Goal: Contribute content: Contribute content

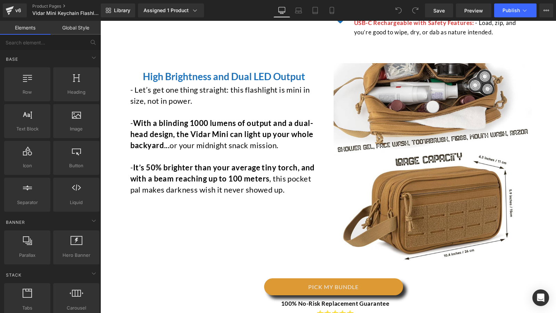
scroll to position [468, 0]
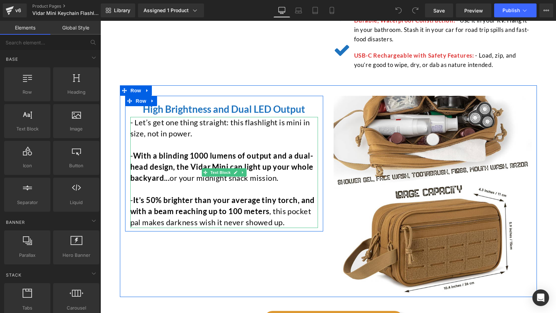
click at [140, 150] on div "- With a blinding 1000 lumens of output and a dual-head design, the Vidar Mini …" at bounding box center [224, 166] width 188 height 33
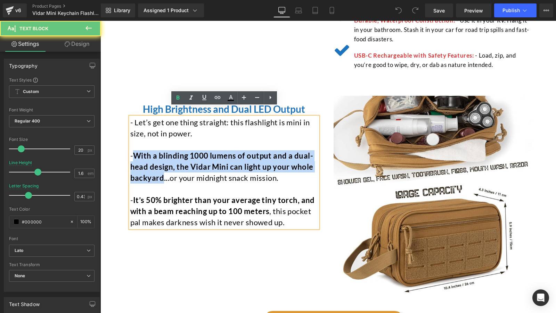
click at [158, 171] on div "- With a blinding 1000 lumens of output and a dual-head design, the Vidar Mini …" at bounding box center [224, 166] width 188 height 33
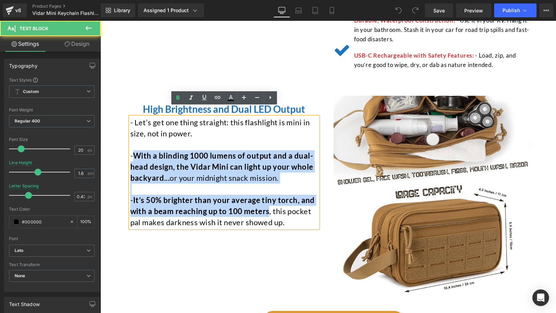
click at [246, 196] on div "- It’s 50% brighter than your average tiny torch, and with a beam reaching up t…" at bounding box center [224, 211] width 188 height 33
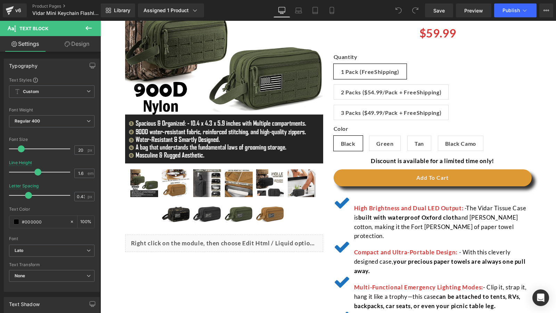
scroll to position [121, 0]
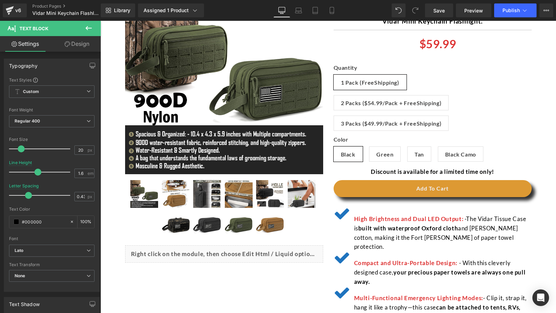
click at [468, 218] on font "The Vidar Tissue Case is" at bounding box center [440, 223] width 172 height 17
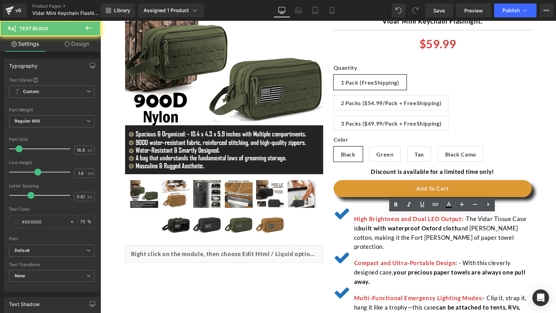
click at [468, 218] on font "The Vidar Tissue Case is" at bounding box center [440, 223] width 172 height 17
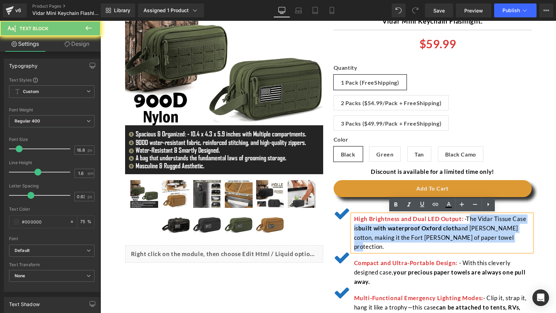
click at [493, 237] on p "High Brightness and Dual LED Output: - The Vidar Tissue Case is built with wate…" at bounding box center [442, 234] width 177 height 38
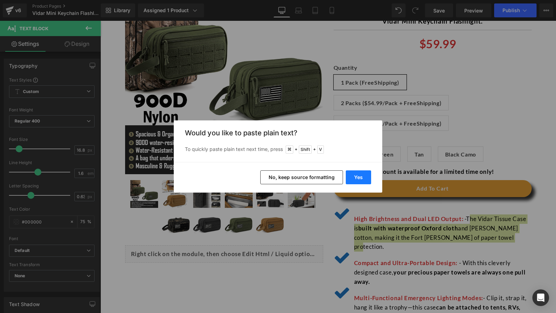
click at [365, 182] on button "Yes" at bounding box center [358, 178] width 25 height 14
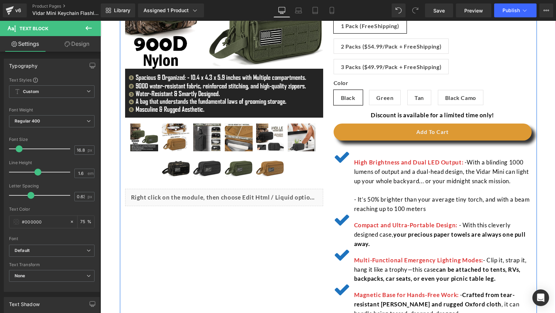
scroll to position [188, 0]
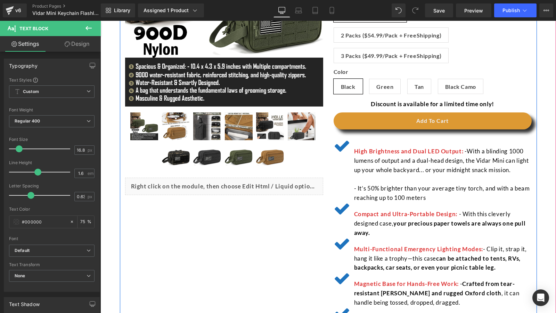
click at [404, 178] on p at bounding box center [442, 179] width 177 height 9
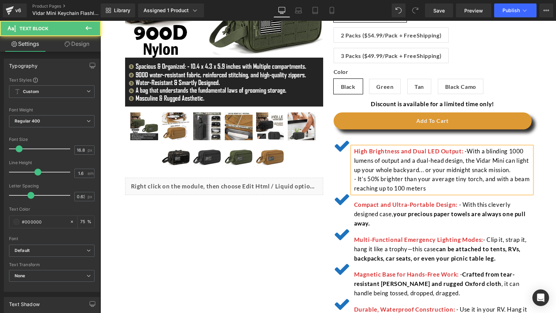
click at [518, 151] on font "With a blinding 1000 lumens of output and a dual-head design, the Vidar Mini ca…" at bounding box center [441, 161] width 175 height 26
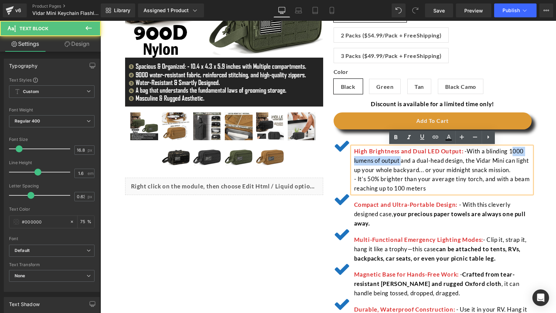
click at [394, 159] on font "With a blinding 1000 lumens of output and a dual-head design, the Vidar Mini ca…" at bounding box center [441, 161] width 175 height 26
click at [368, 179] on font "- It’s 50% brighter than your average tiny torch, and with a beam reaching up t…" at bounding box center [442, 183] width 176 height 17
click at [479, 184] on p "- It’s 50% brighter than your average tiny torch, and with a beam reaching up t…" at bounding box center [442, 184] width 177 height 19
click at [452, 190] on p "- It’s 50% brighter than your average tiny torch , and with a beam reaching up …" at bounding box center [442, 184] width 177 height 19
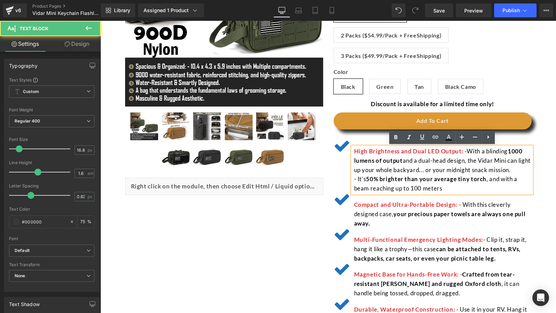
click at [382, 192] on font ", and with a beam reaching up to 100 meters" at bounding box center [435, 183] width 163 height 17
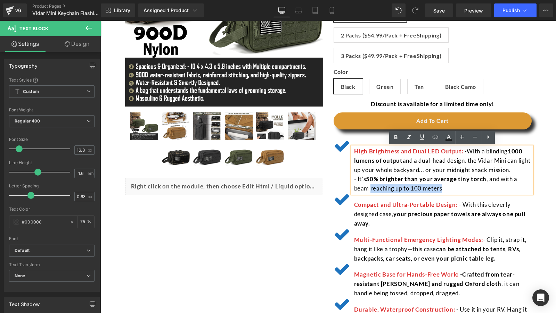
click at [478, 192] on p "- It’s 50% brighter than your average tiny torch , and with a beam reaching up …" at bounding box center [442, 184] width 177 height 19
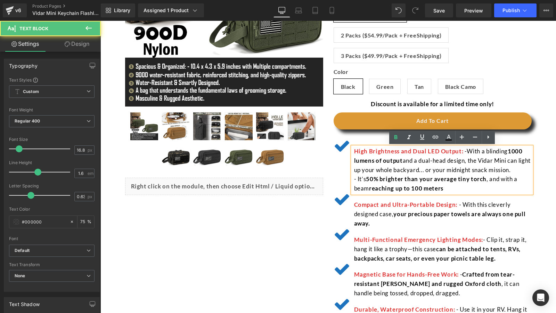
click at [280, 225] on div "(P) Image" at bounding box center [328, 131] width 417 height 467
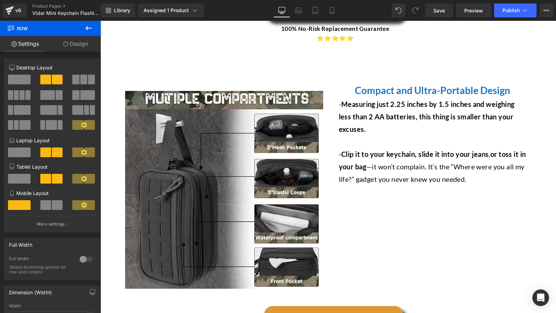
scroll to position [779, 0]
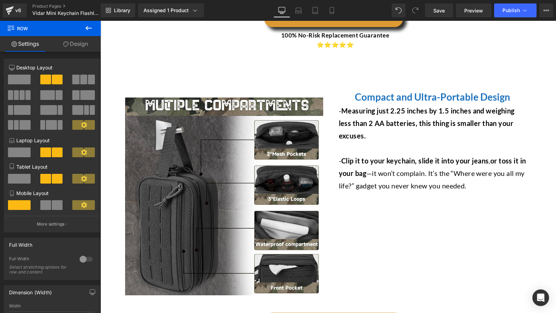
click at [351, 116] on p "- Measuring just 2.25 inches by 1.5 inches and weighing less than 2 AA batterie…" at bounding box center [433, 124] width 188 height 38
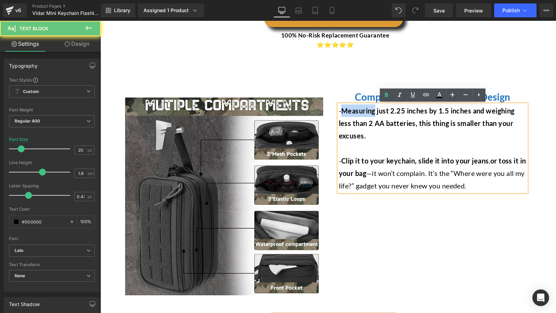
click at [351, 116] on p "- Measuring just 2.25 inches by 1.5 inches and weighing less than 2 AA batterie…" at bounding box center [433, 124] width 188 height 38
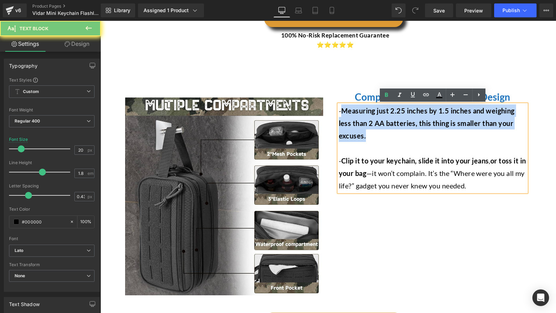
click at [371, 133] on p "- Measuring just 2.25 inches by 1.5 inches and weighing less than 2 AA batterie…" at bounding box center [433, 124] width 188 height 38
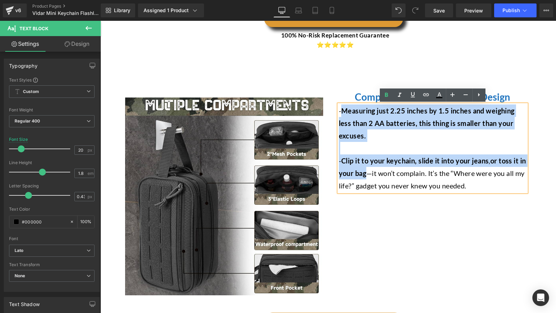
click at [366, 172] on p "- Clip it to your keychain, slide it into your jeans , or toss it in your bag —…" at bounding box center [433, 174] width 188 height 38
copy div "Measuring just 2.25 inches by 1.5 inches and weighing less than 2 AA batteries,…"
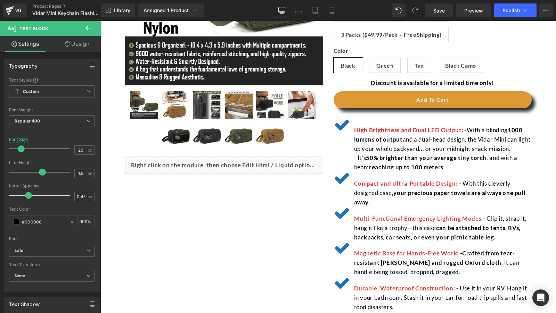
scroll to position [212, 0]
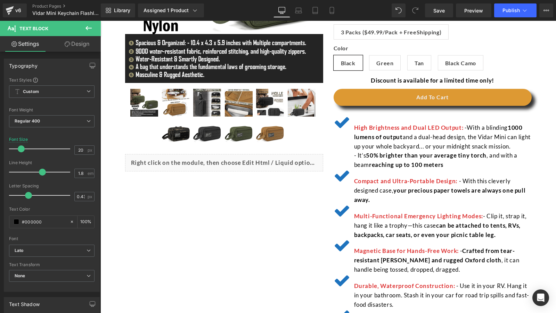
click at [467, 180] on span "- With this cleverly designed case," at bounding box center [432, 185] width 157 height 17
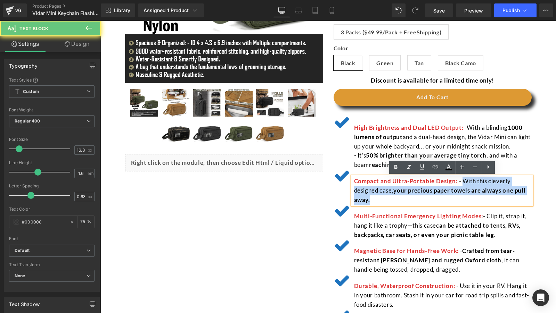
click at [475, 198] on p "Compact and Ultra-Portable Design: : - With this cleverly designed case, your p…" at bounding box center [442, 191] width 177 height 28
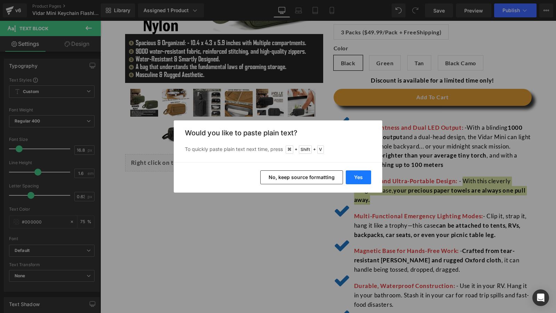
click at [354, 182] on button "Yes" at bounding box center [358, 178] width 25 height 14
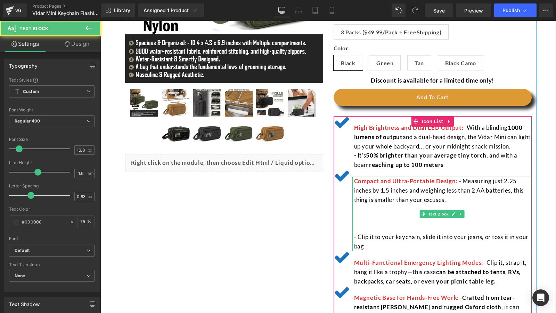
click at [391, 220] on p at bounding box center [442, 218] width 177 height 9
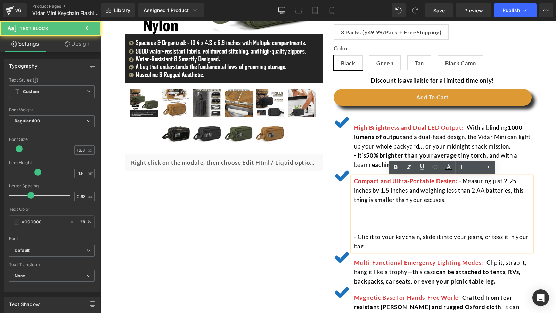
click at [390, 231] on p at bounding box center [442, 228] width 177 height 9
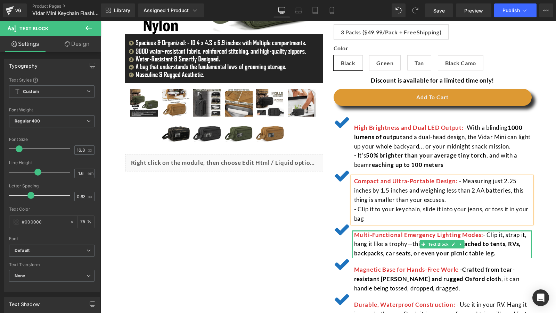
click at [256, 212] on div "(P) Image" at bounding box center [328, 116] width 417 height 485
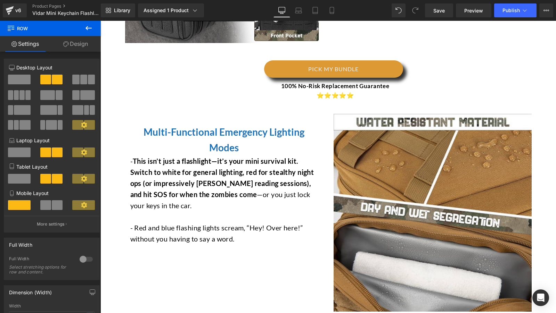
scroll to position [1082, 0]
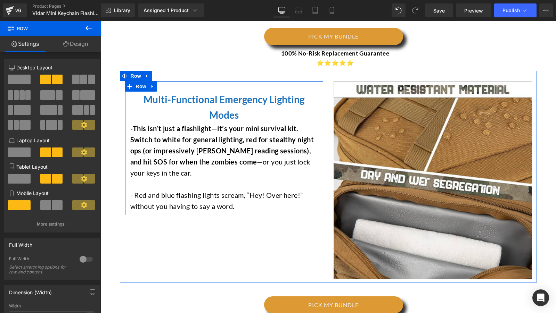
click at [150, 126] on strong "This isn’t just a flashlight—it’s your mini survival kit. Switch to white for g…" at bounding box center [222, 145] width 184 height 42
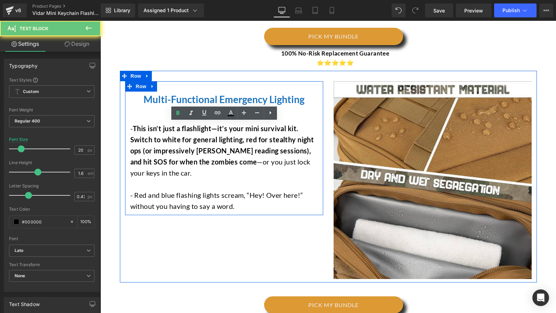
click at [150, 126] on strong "This isn’t just a flashlight—it’s your mini survival kit. Switch to white for g…" at bounding box center [222, 145] width 184 height 42
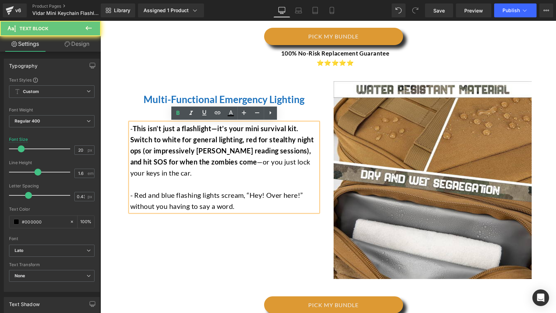
click at [142, 126] on strong "This isn’t just a flashlight—it’s your mini survival kit. Switch to white for g…" at bounding box center [222, 145] width 184 height 42
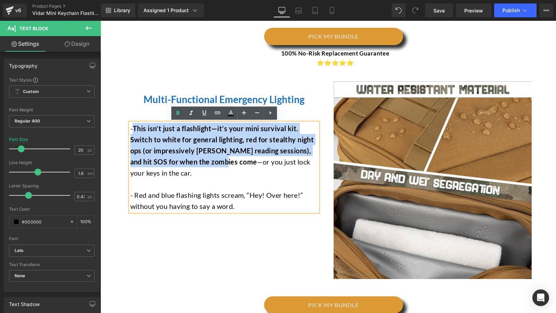
click at [208, 162] on strong "This isn’t just a flashlight—it’s your mini survival kit. Switch to white for g…" at bounding box center [222, 145] width 184 height 42
copy strong "This isn’t just a flashlight—it’s your mini survival kit. Switch to white for g…"
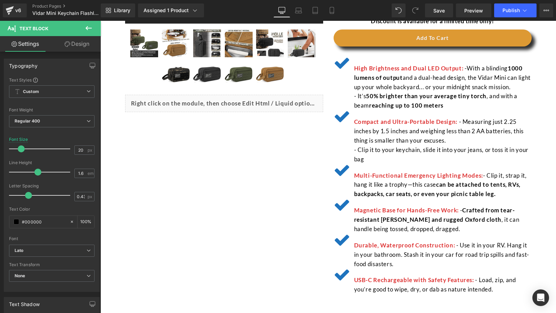
scroll to position [290, 0]
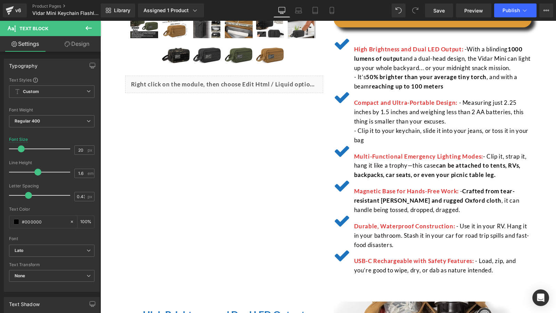
click at [489, 156] on span "- Clip it, strap it, hang it like a trophy—this case" at bounding box center [440, 161] width 173 height 17
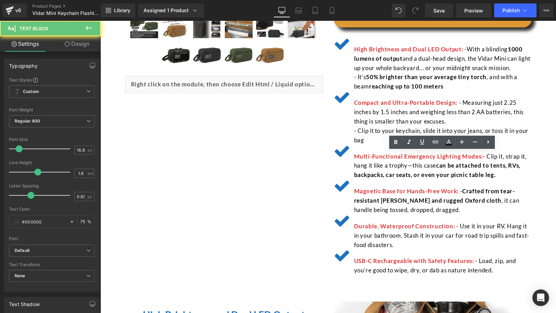
click at [489, 156] on span "- Clip it, strap it, hang it like a trophy—this case" at bounding box center [440, 161] width 173 height 17
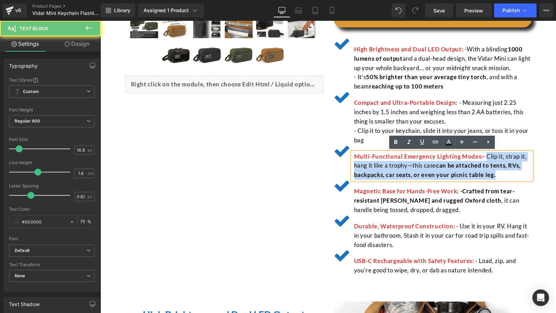
click at [502, 179] on p "Multi-Functional Emergency Lighting Modes: - Clip it, strap it, hang it like a …" at bounding box center [442, 166] width 177 height 28
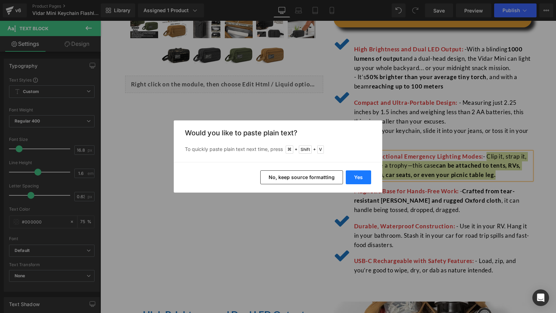
click at [359, 177] on button "Yes" at bounding box center [358, 178] width 25 height 14
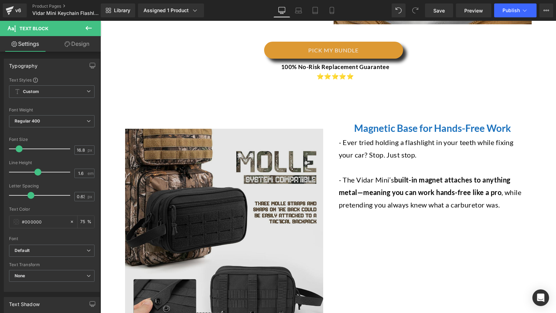
scroll to position [1363, 0]
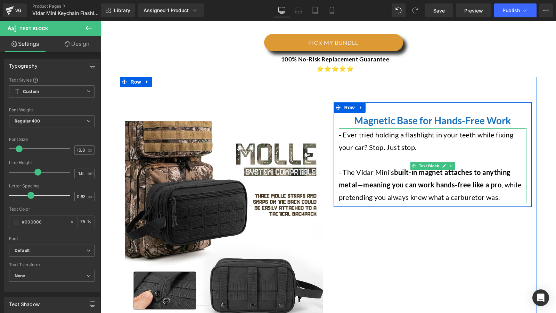
click at [399, 166] on p "- The Vidar Mini’s built-in magnet attaches to anything metal—meaning you can w…" at bounding box center [433, 185] width 188 height 38
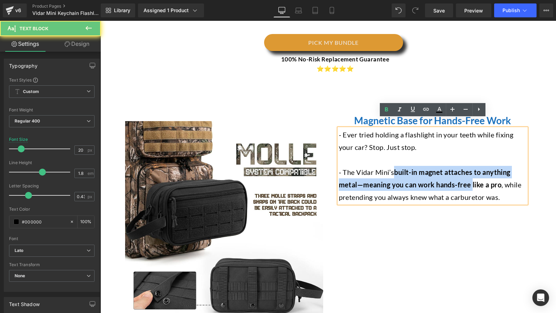
click at [472, 175] on p "- The Vidar Mini’s built-in magnet attaches to anything metal—meaning you can w…" at bounding box center [433, 185] width 188 height 38
click at [490, 175] on p "- The Vidar Mini’s built-in magnet attaches to anything metal—meaning you can w…" at bounding box center [433, 185] width 188 height 38
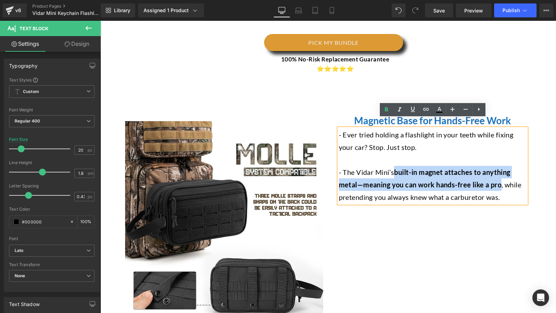
click at [497, 176] on p "- The Vidar Mini’s built-in magnet attaches to anything metal—meaning you can w…" at bounding box center [433, 185] width 188 height 38
copy p "built-in magnet attaches to anything metal—meaning you can work hands-free like…"
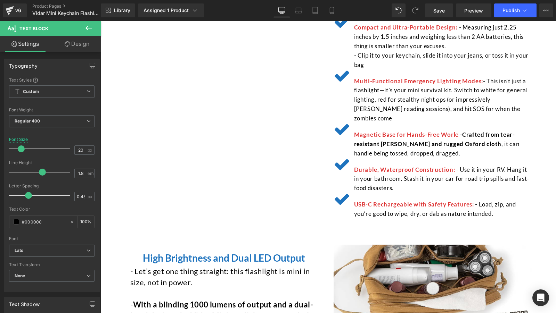
scroll to position [363, 0]
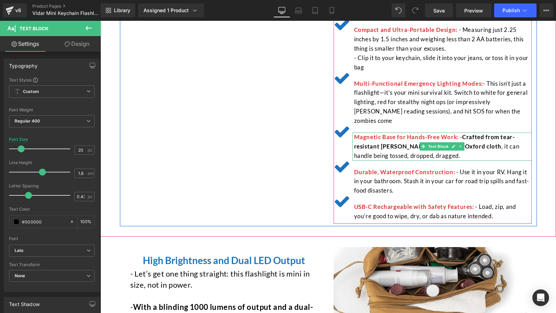
click at [469, 133] on span "- Crafted from tear-resistant [PERSON_NAME] and rugged Oxford cloth , it can ha…" at bounding box center [436, 146] width 165 height 26
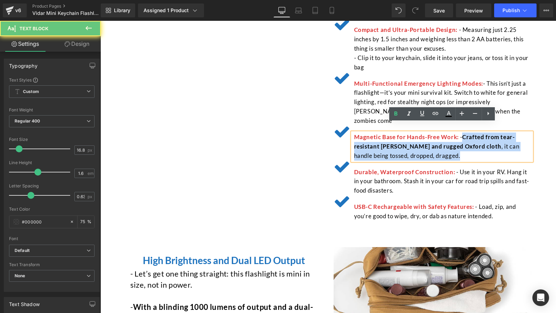
click at [470, 147] on p "Magnetic Base for Hands-Free Work: - Crafted from tear-resistant [PERSON_NAME] …" at bounding box center [442, 147] width 177 height 28
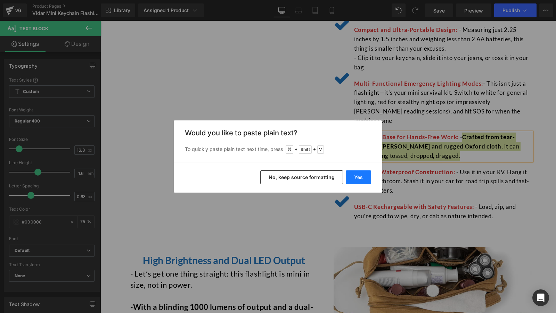
click at [360, 179] on button "Yes" at bounding box center [358, 178] width 25 height 14
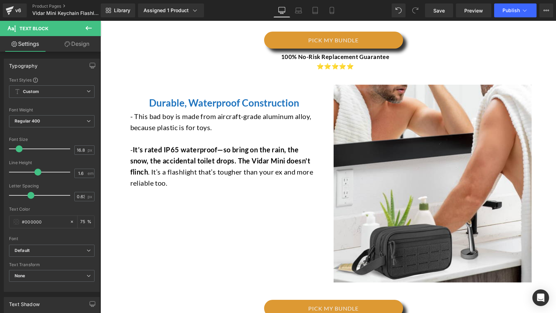
scroll to position [1664, 0]
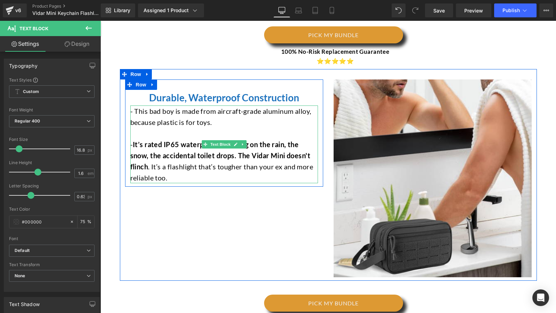
click at [138, 140] on strong "It’s rated IP65 waterproof—so bring on the rain, the snow, the accidental toile…" at bounding box center [220, 155] width 180 height 31
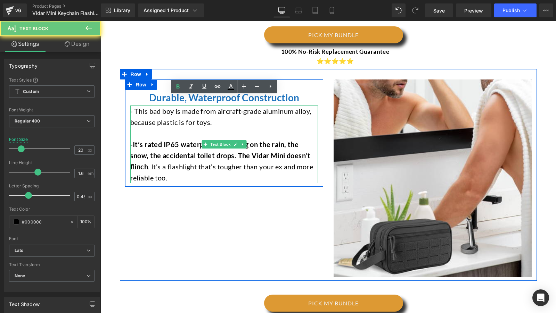
click at [138, 140] on strong "It’s rated IP65 waterproof—so bring on the rain, the snow, the accidental toile…" at bounding box center [220, 155] width 180 height 31
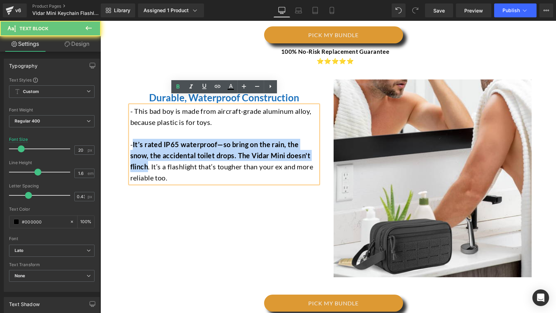
click at [140, 156] on strong "It’s rated IP65 waterproof—so bring on the rain, the snow, the accidental toile…" at bounding box center [220, 155] width 180 height 31
copy strong "It’s rated IP65 waterproof—so bring on the rain, the snow, the accidental toile…"
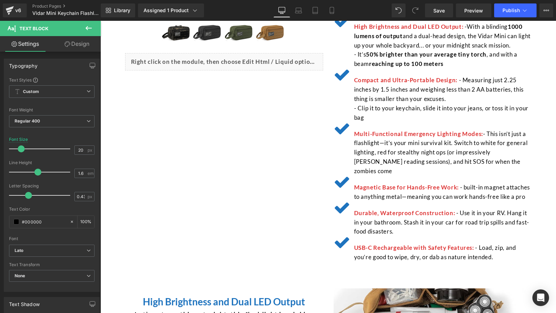
scroll to position [326, 0]
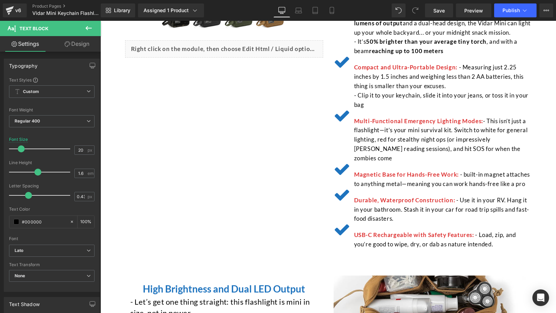
click at [465, 197] on span "- Use it in your RV. Hang it in your bathroom. Stash it in your car for road tr…" at bounding box center [441, 210] width 175 height 26
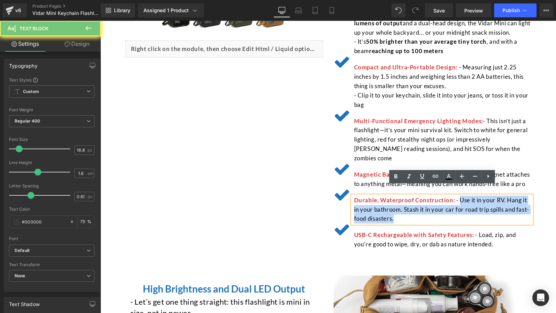
click at [430, 211] on p "Durable, Waterproof Construction: - Use it in your RV. Hang it in your bathroom…" at bounding box center [442, 210] width 177 height 28
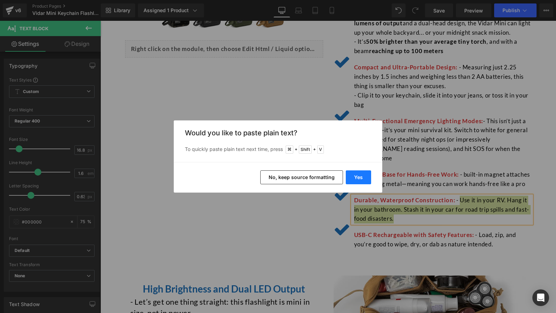
click at [348, 178] on button "Yes" at bounding box center [358, 178] width 25 height 14
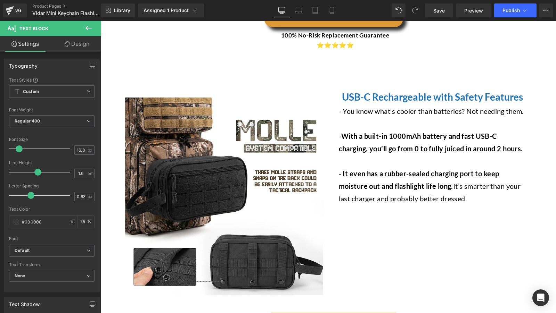
scroll to position [1939, 0]
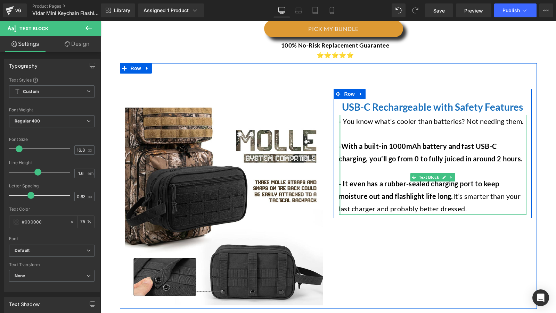
click at [354, 152] on p "- With a built-in 1000mAh battery and fast USB-C charging, you’ll go from 0 to …" at bounding box center [433, 152] width 188 height 25
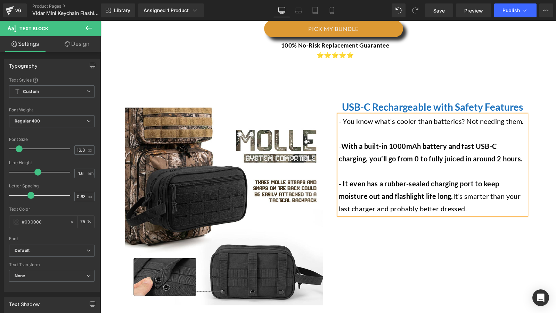
click at [354, 152] on p "- With a built-in 1000mAh battery and fast USB-C charging, you’ll go from 0 to …" at bounding box center [433, 152] width 188 height 25
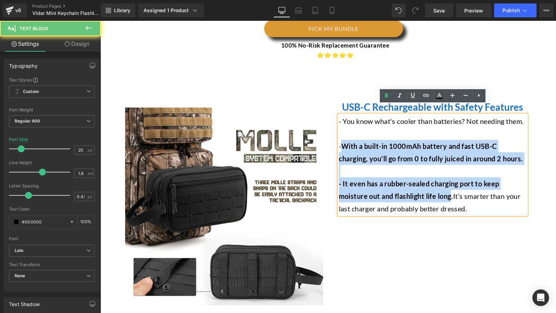
click at [448, 209] on p "- It even has a rubber-sealed charging port to keep moisture out and flashlight…" at bounding box center [433, 196] width 188 height 38
copy div "With a built-in 1000mAh battery and fast USB-C charging, you’ll go from 0 to fu…"
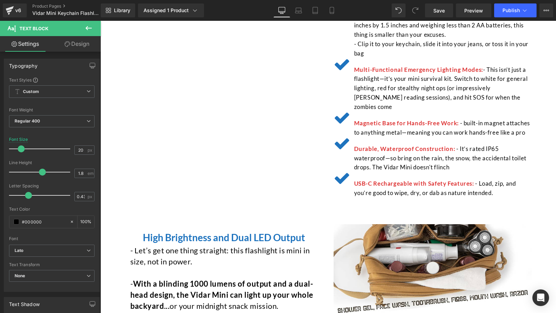
scroll to position [396, 0]
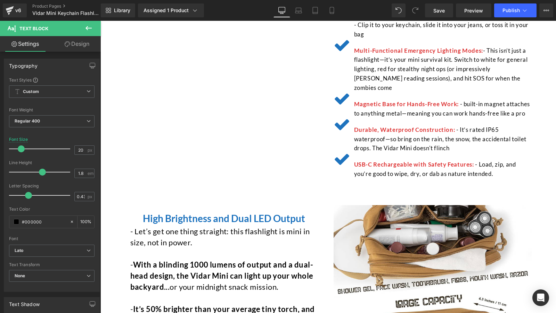
click at [484, 161] on span "- Load, zip, and you’re good to wipe, dry, or dab as nature intended." at bounding box center [435, 169] width 162 height 17
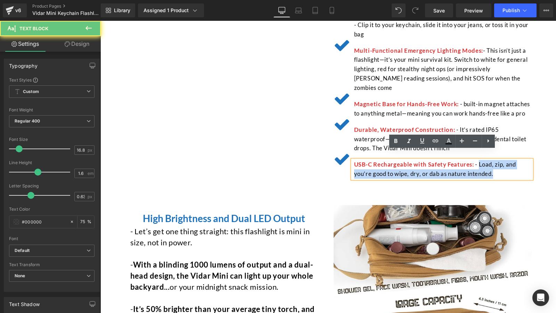
click at [498, 164] on p "USB-C Rechargeable with Safety Features: - Load, zip, and you’re good to wipe, …" at bounding box center [442, 169] width 177 height 19
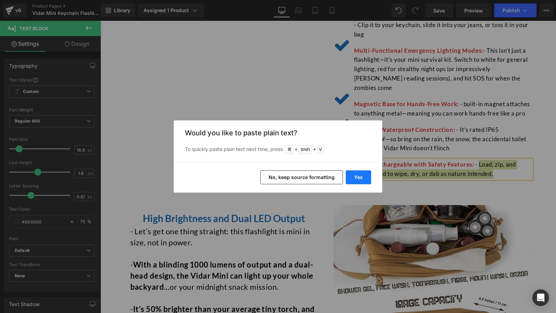
click at [370, 177] on button "Yes" at bounding box center [358, 178] width 25 height 14
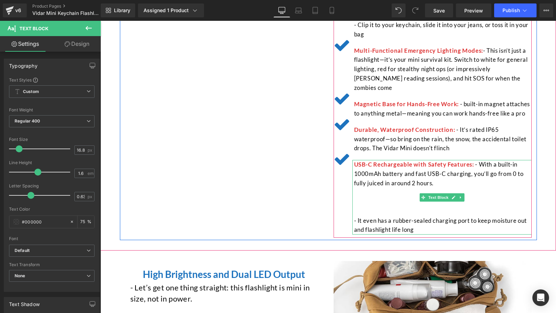
click at [399, 207] on p at bounding box center [442, 211] width 177 height 9
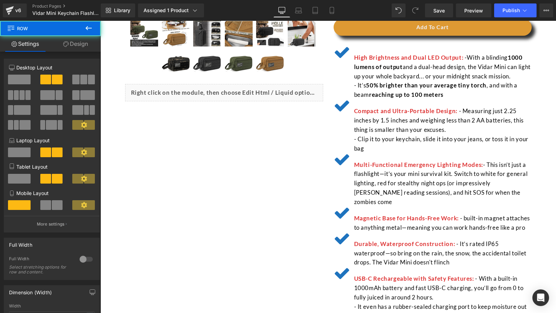
scroll to position [275, 0]
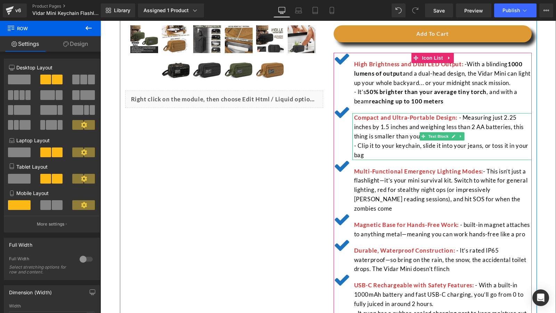
click at [482, 116] on span "- Measuring just 2.25 inches by 1.5 inches and weighing less than 2 AA batterie…" at bounding box center [438, 127] width 169 height 26
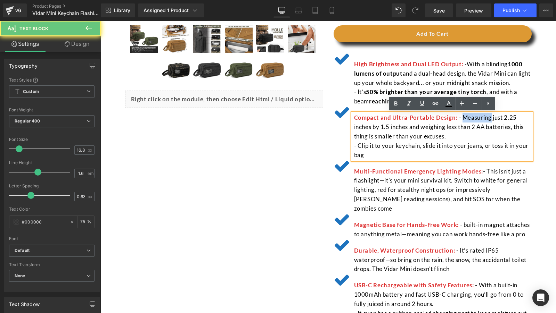
click at [482, 116] on span "- Measuring just 2.25 inches by 1.5 inches and weighing less than 2 AA batterie…" at bounding box center [438, 127] width 169 height 26
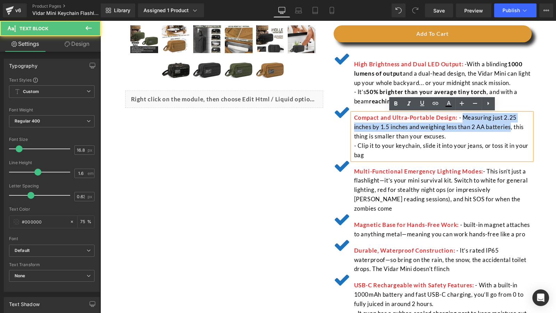
click at [495, 126] on span "- Measuring just 2.25 inches by 1.5 inches and weighing less than 2 AA batterie…" at bounding box center [438, 127] width 169 height 26
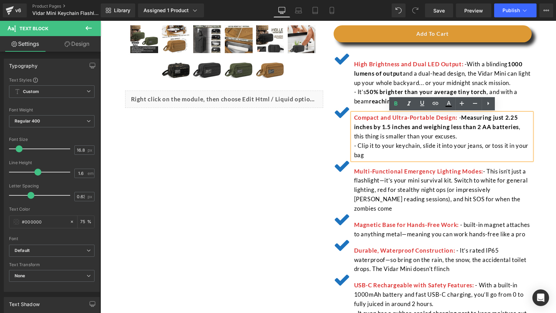
click at [444, 156] on p "- Clip it to your keychain, slide it into your jeans, or toss it in your bag" at bounding box center [442, 150] width 177 height 19
click at [386, 178] on span "- This isn’t just a flashlight—it’s your mini survival kit. Switch to white for…" at bounding box center [441, 190] width 174 height 45
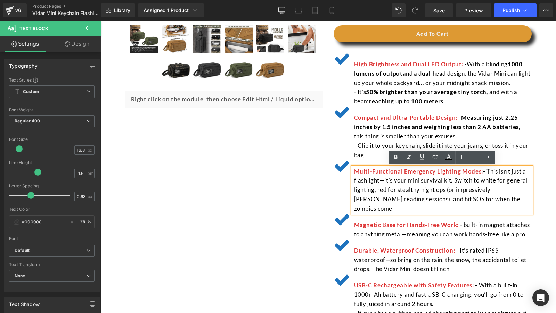
click at [457, 182] on span "- This isn’t just a flashlight—it’s your mini survival kit. Switch to white for…" at bounding box center [441, 190] width 174 height 45
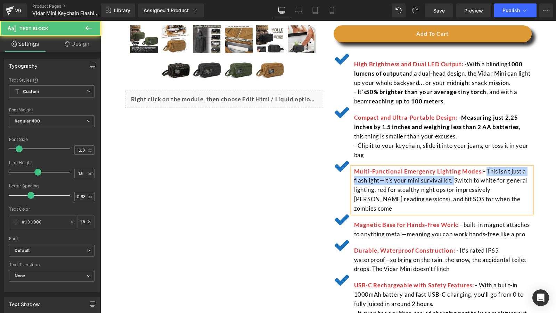
click at [484, 172] on span "- This isn’t just a flashlight—it’s your mini survival kit. Switch to white for…" at bounding box center [441, 190] width 174 height 45
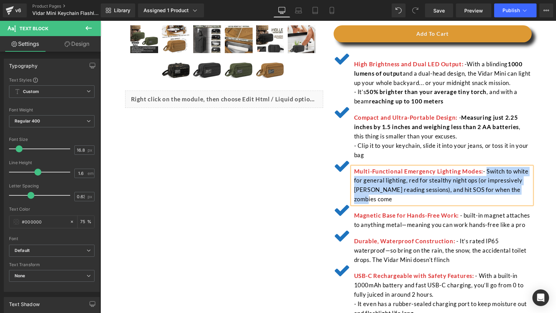
click at [439, 199] on p "Multi-Functional Emergency Lighting Modes: - Switch to white for general lighti…" at bounding box center [442, 186] width 177 height 38
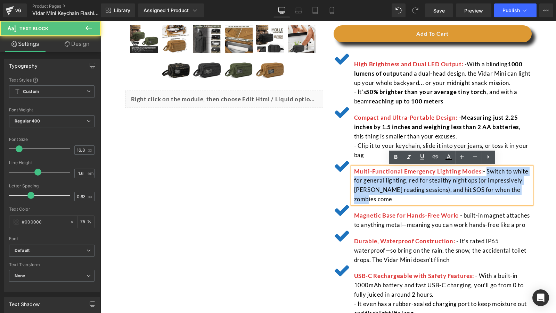
click at [443, 198] on p "Multi-Functional Emergency Lighting Modes: - Switch to white for general lighti…" at bounding box center [442, 186] width 177 height 38
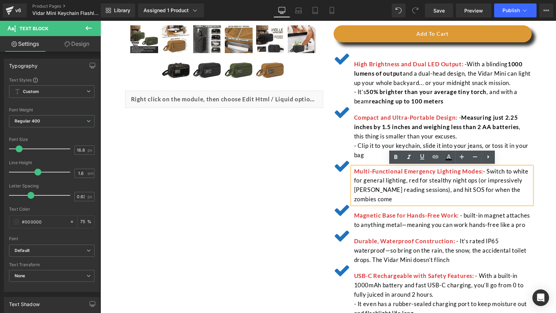
click at [521, 169] on span "- Switch to white for general lighting, red for stealthy night ops (or impressi…" at bounding box center [441, 185] width 174 height 35
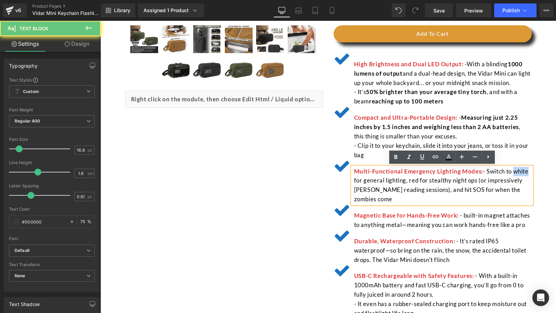
click at [521, 169] on span "- Switch to white for general lighting, red for stealthy night ops (or impressi…" at bounding box center [441, 185] width 174 height 35
click at [469, 183] on span "- Switch to white for general lighting, red for stealthy night ops (or impressi…" at bounding box center [441, 185] width 174 height 35
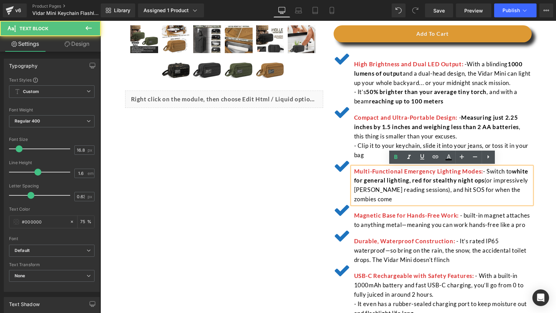
click at [451, 191] on span "(or impressively [PERSON_NAME] reading sessions), and hit SOS for when the zomb…" at bounding box center [441, 190] width 174 height 26
click at [451, 208] on div "Magnetic Base for Hands-Free Work: - built-in magnet attaches to anything metal…" at bounding box center [432, 217] width 198 height 26
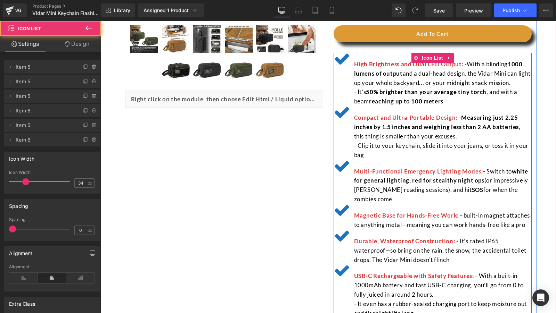
click at [471, 218] on span "- built-in magnet attaches to anything metal—meaning you can work hands-free li…" at bounding box center [442, 220] width 176 height 17
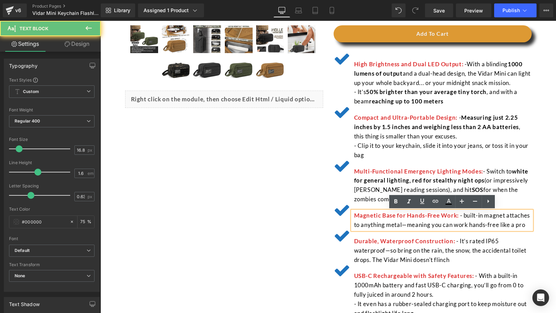
click at [467, 217] on span "- built-in magnet attaches to anything metal—meaning you can work hands-free li…" at bounding box center [442, 220] width 176 height 17
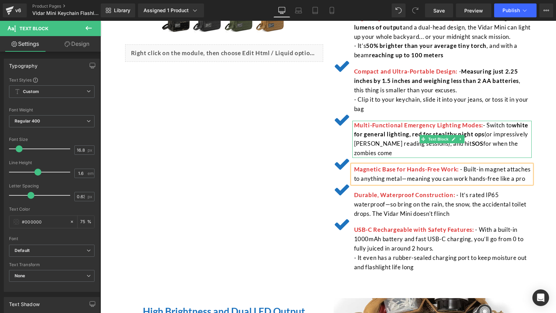
scroll to position [328, 0]
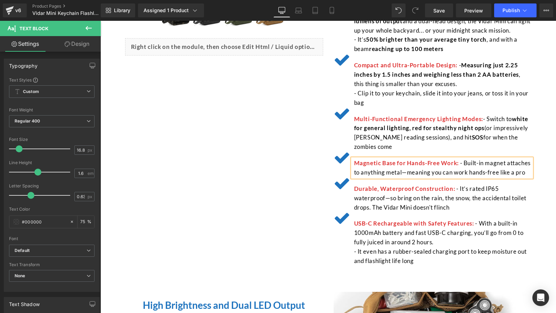
click at [467, 164] on span "- Built-in magnet attaches to anything metal—meaning you can work hands-free li…" at bounding box center [442, 167] width 176 height 17
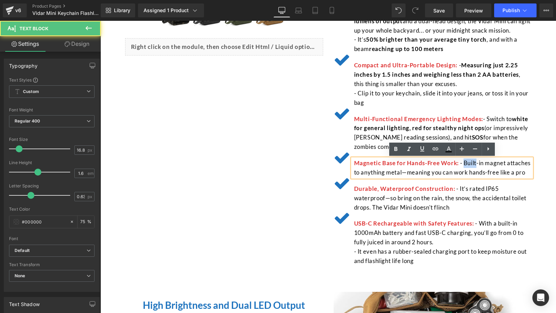
click at [467, 164] on span "- Built-in magnet attaches to anything metal—meaning you can work hands-free li…" at bounding box center [442, 167] width 176 height 17
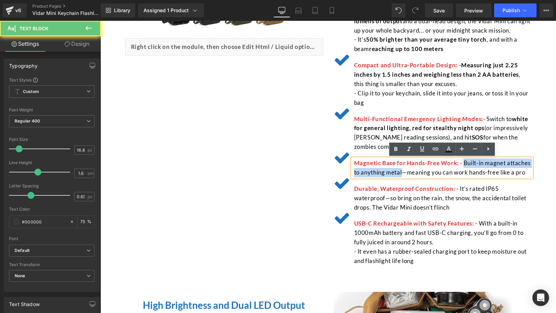
click at [389, 174] on span "- Built-in magnet attaches to anything metal—meaning you can work hands-free li…" at bounding box center [442, 167] width 176 height 17
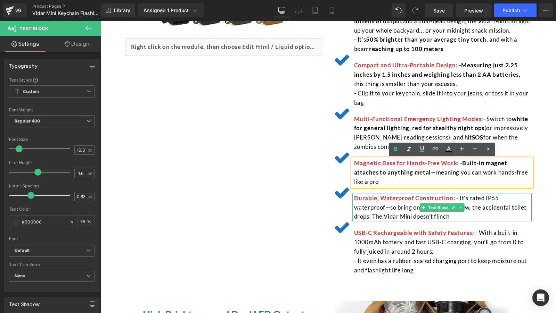
click at [488, 198] on span "- It’s rated IP65 waterproof—so bring on the rain, the snow, the accidental toi…" at bounding box center [440, 207] width 172 height 26
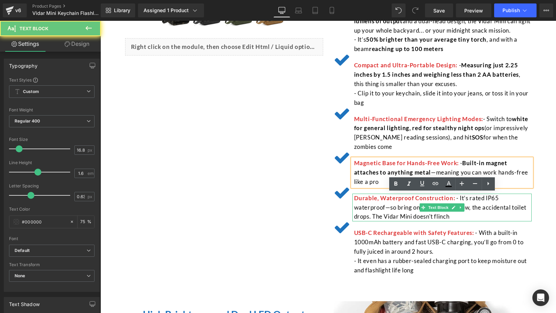
click at [488, 198] on span "- It’s rated IP65 waterproof—so bring on the rain, the snow, the accidental toi…" at bounding box center [440, 207] width 172 height 26
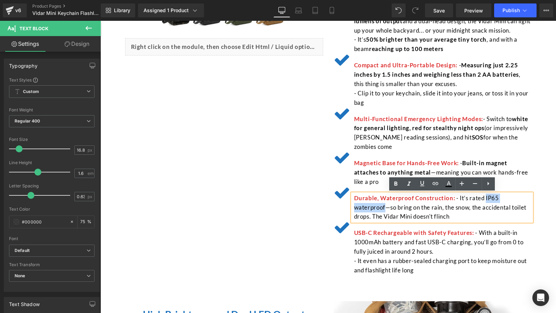
click at [523, 200] on span "- It’s rated IP65 waterproof—so bring on the rain, the snow, the accidental toi…" at bounding box center [440, 207] width 172 height 26
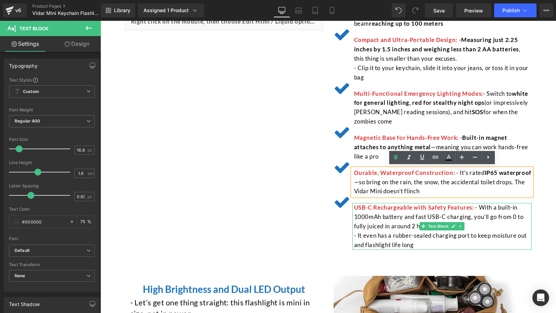
scroll to position [355, 0]
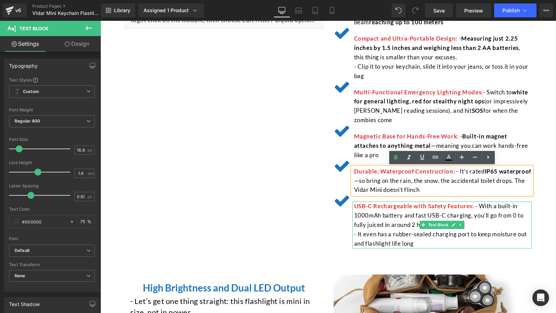
click at [496, 207] on span "- With a built-in 1000mAh battery and fast USB-C charging, you’ll go from 0 to …" at bounding box center [438, 215] width 169 height 26
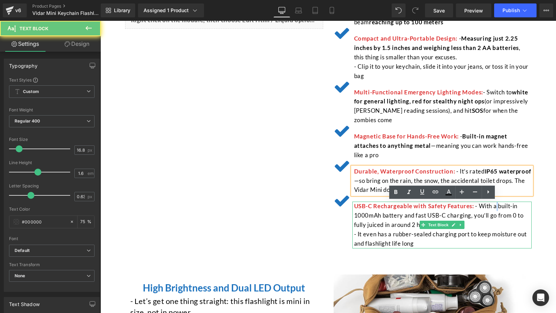
click at [496, 207] on span "- With a built-in 1000mAh battery and fast USB-C charging, you’ll go from 0 to …" at bounding box center [438, 215] width 169 height 26
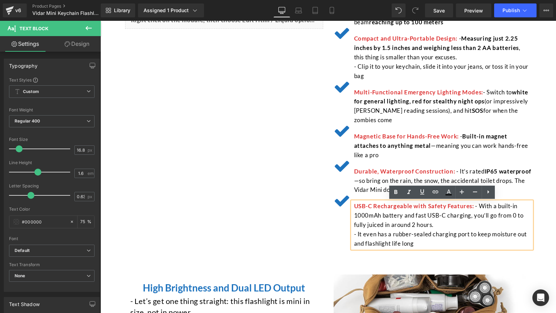
click at [501, 207] on span "- With a built-in 1000mAh battery and fast USB-C charging, you’ll go from 0 to …" at bounding box center [438, 215] width 169 height 26
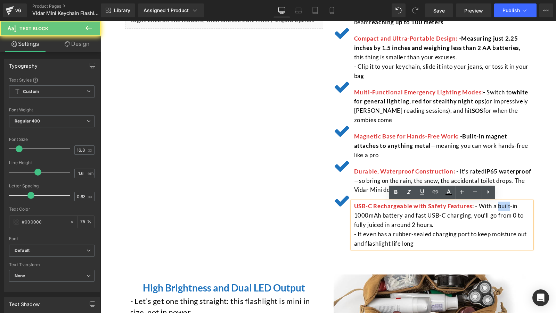
click at [501, 207] on span "- With a built-in 1000mAh battery and fast USB-C charging, you’ll go from 0 to …" at bounding box center [438, 215] width 169 height 26
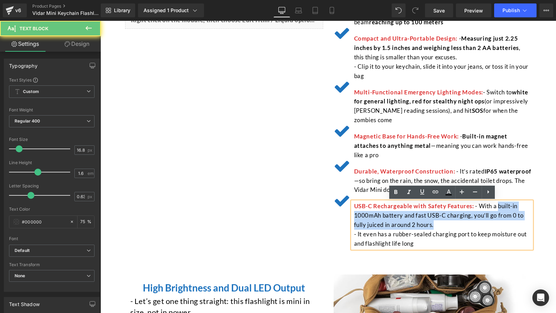
click at [448, 224] on p "USB-C Rechargeable with Safety Features: - With a built-in 1000mAh battery and …" at bounding box center [442, 216] width 177 height 28
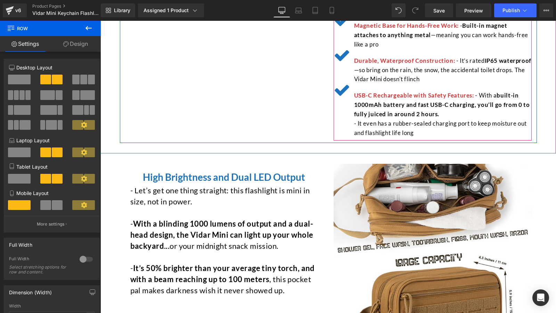
scroll to position [464, 0]
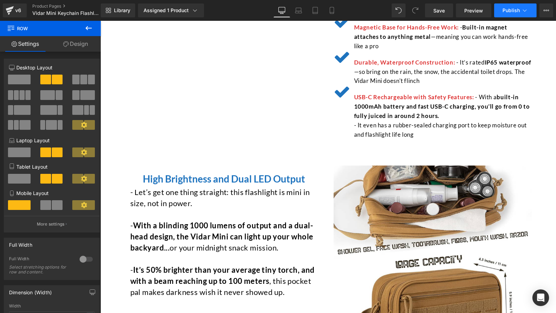
click at [512, 15] on button "Publish" at bounding box center [515, 10] width 42 height 14
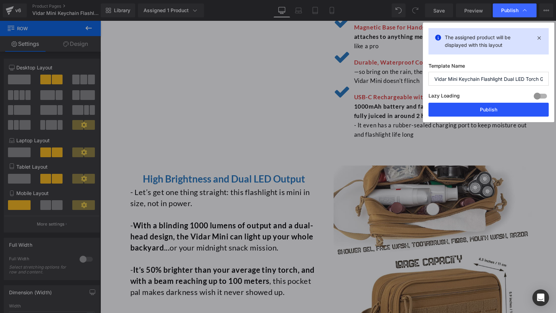
click at [479, 109] on button "Publish" at bounding box center [488, 110] width 120 height 14
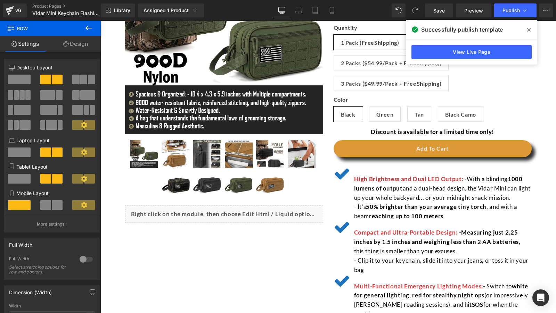
scroll to position [0, 0]
